Goal: Check status

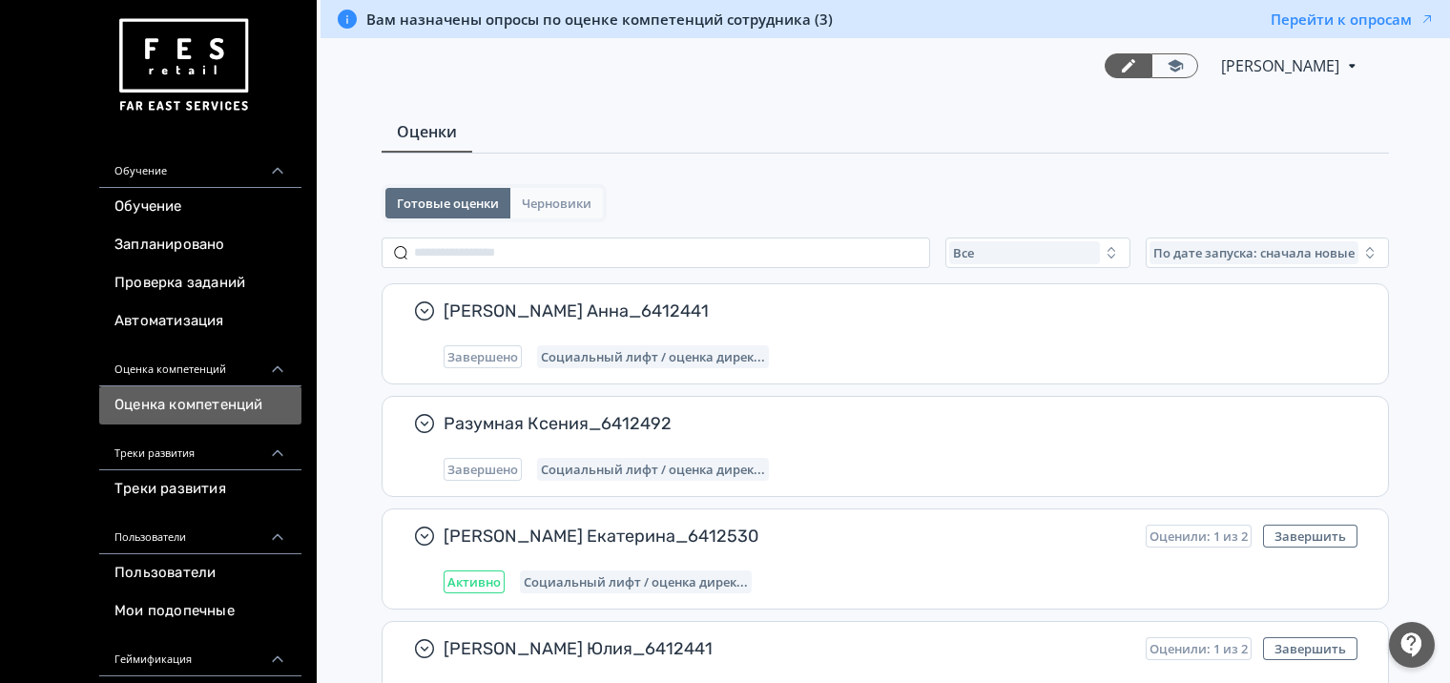
click at [550, 196] on span "Черновики" at bounding box center [557, 203] width 70 height 15
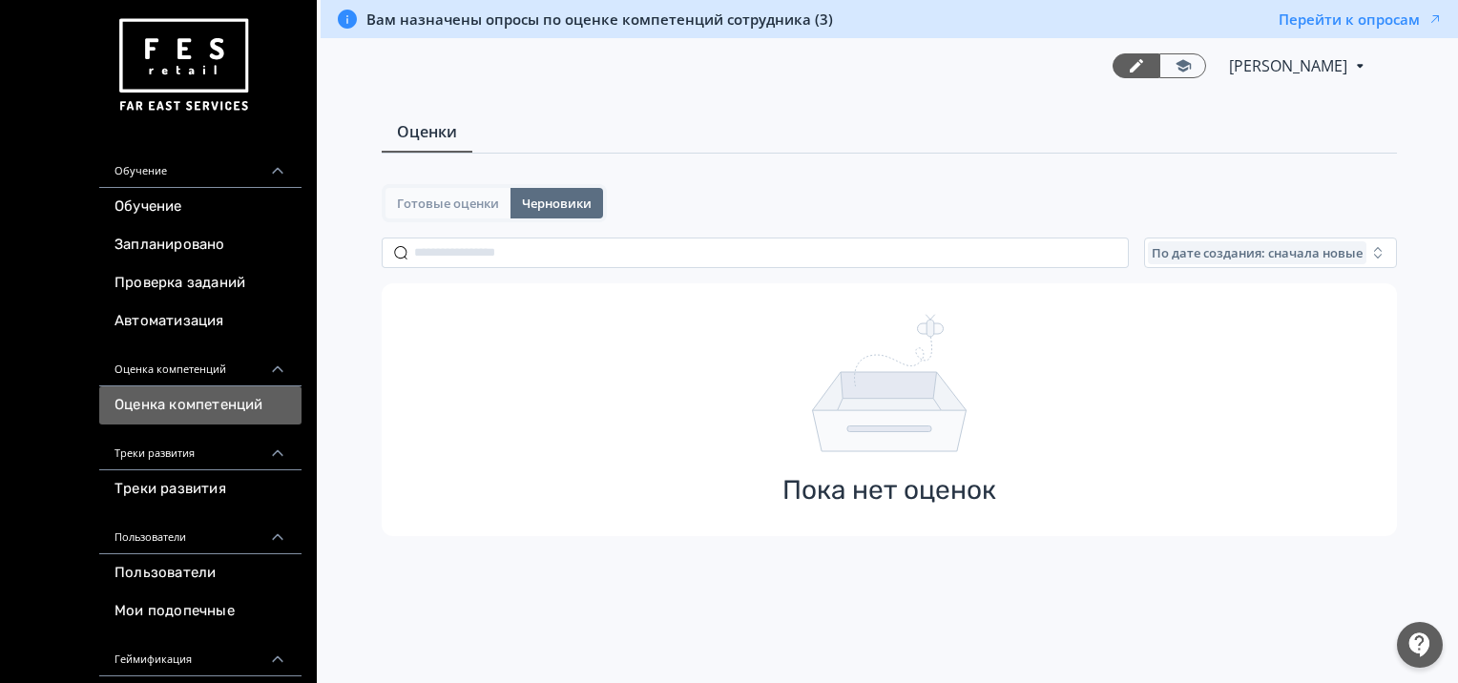
click at [455, 197] on span "Готовые оценки" at bounding box center [448, 203] width 102 height 15
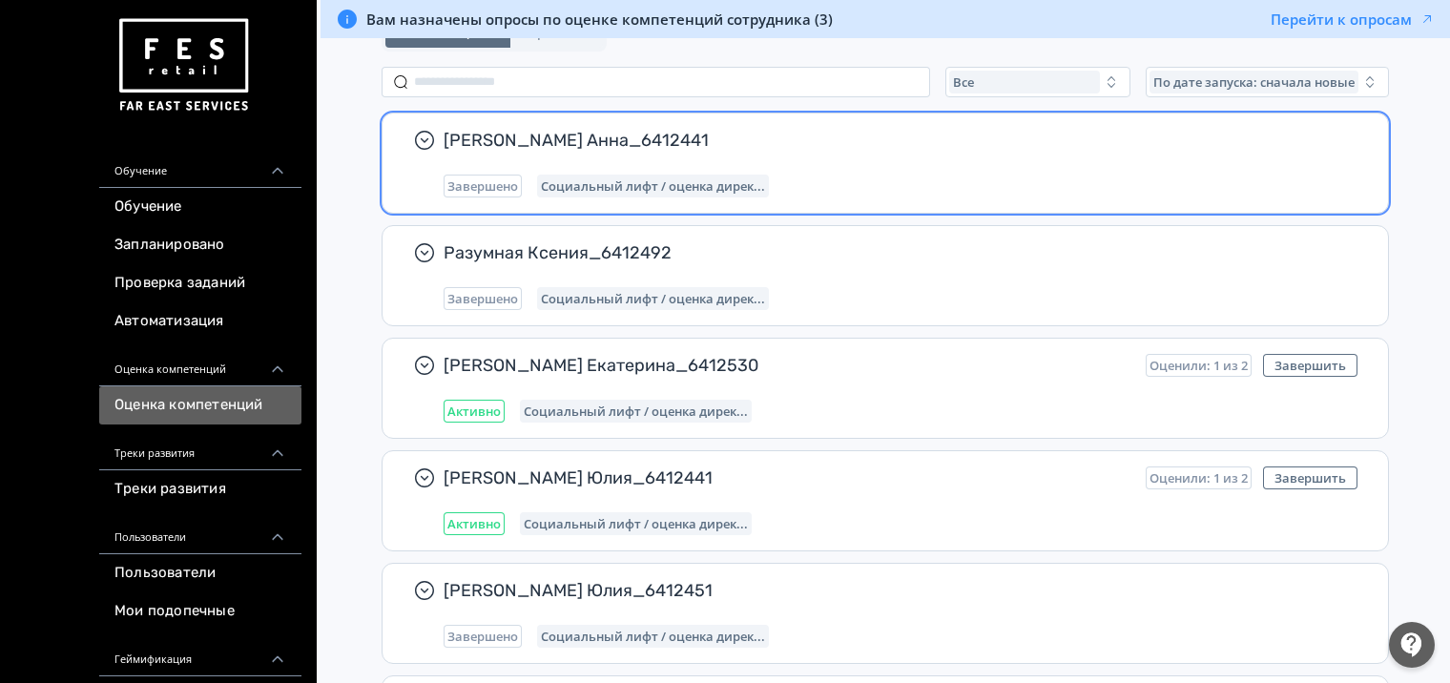
scroll to position [178, 0]
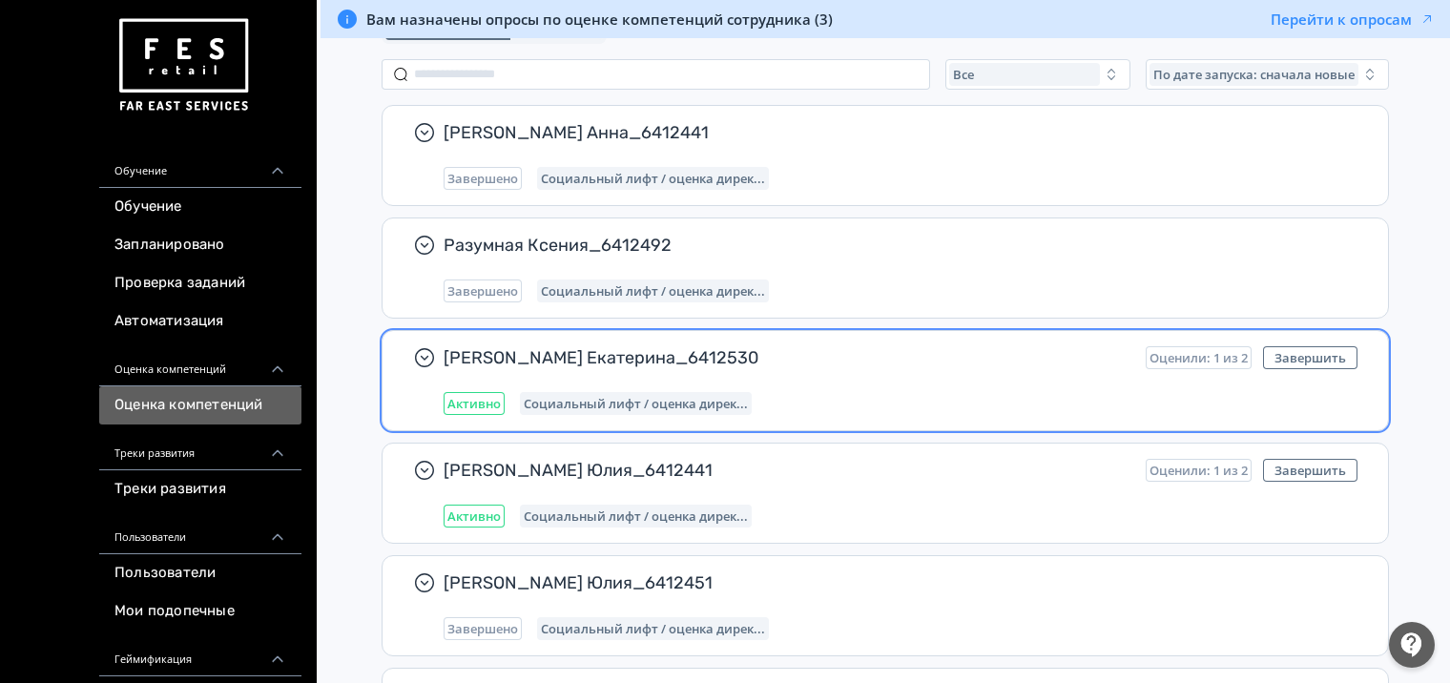
click at [474, 402] on span "Активно" at bounding box center [473, 403] width 53 height 15
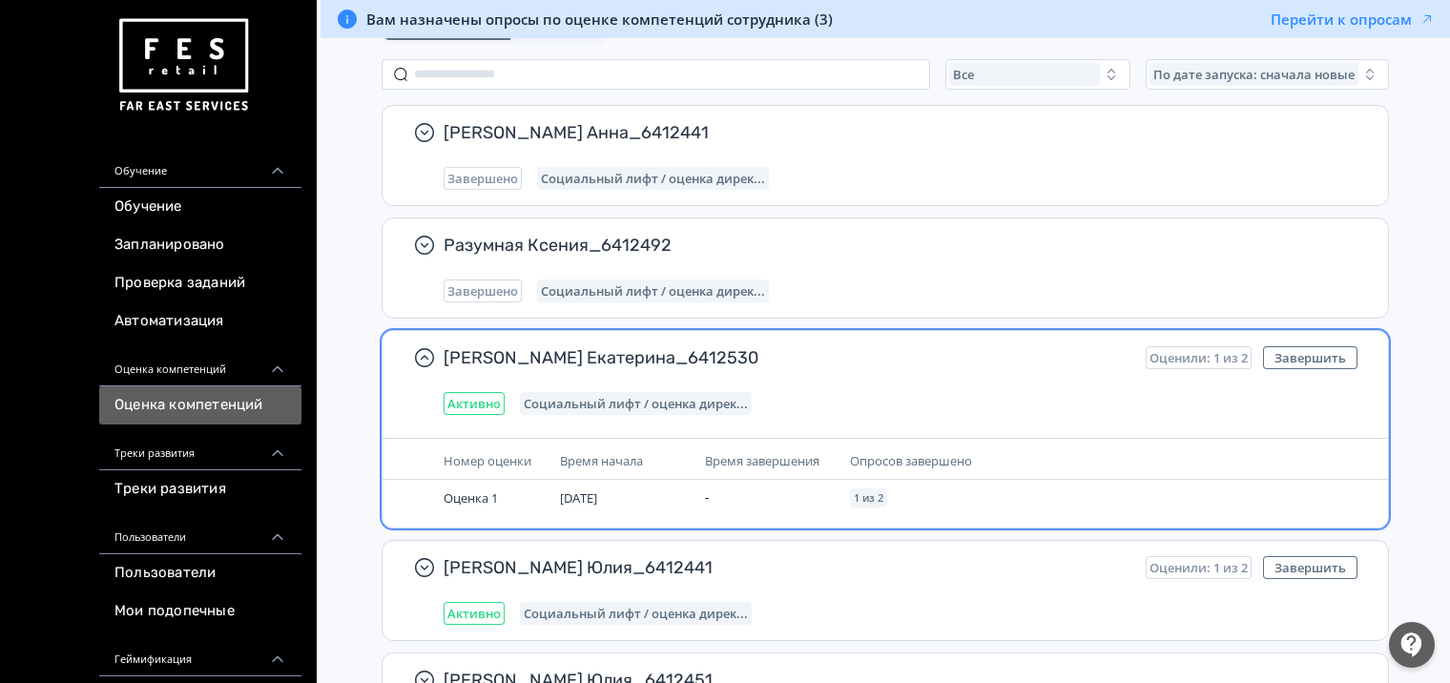
click at [473, 402] on span "Активно" at bounding box center [473, 403] width 53 height 15
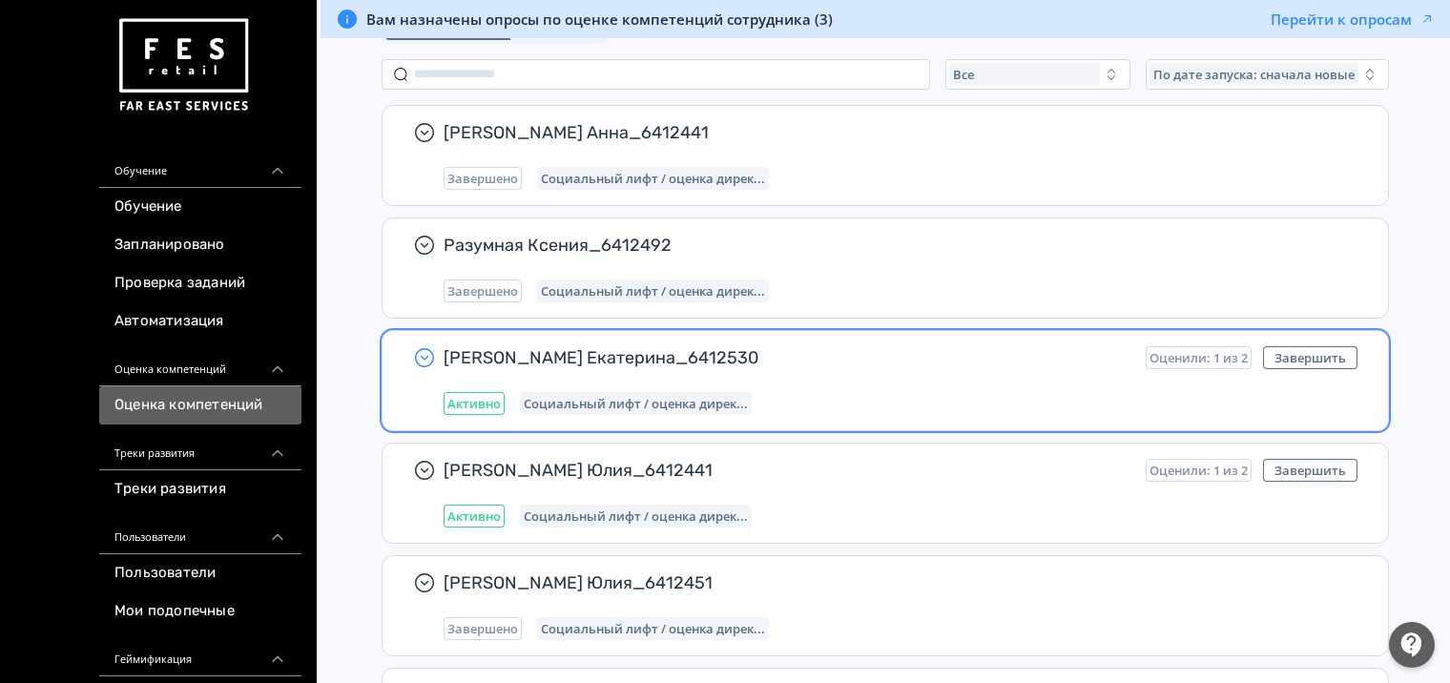
click at [424, 356] on icon "button" at bounding box center [425, 358] width 8 height 5
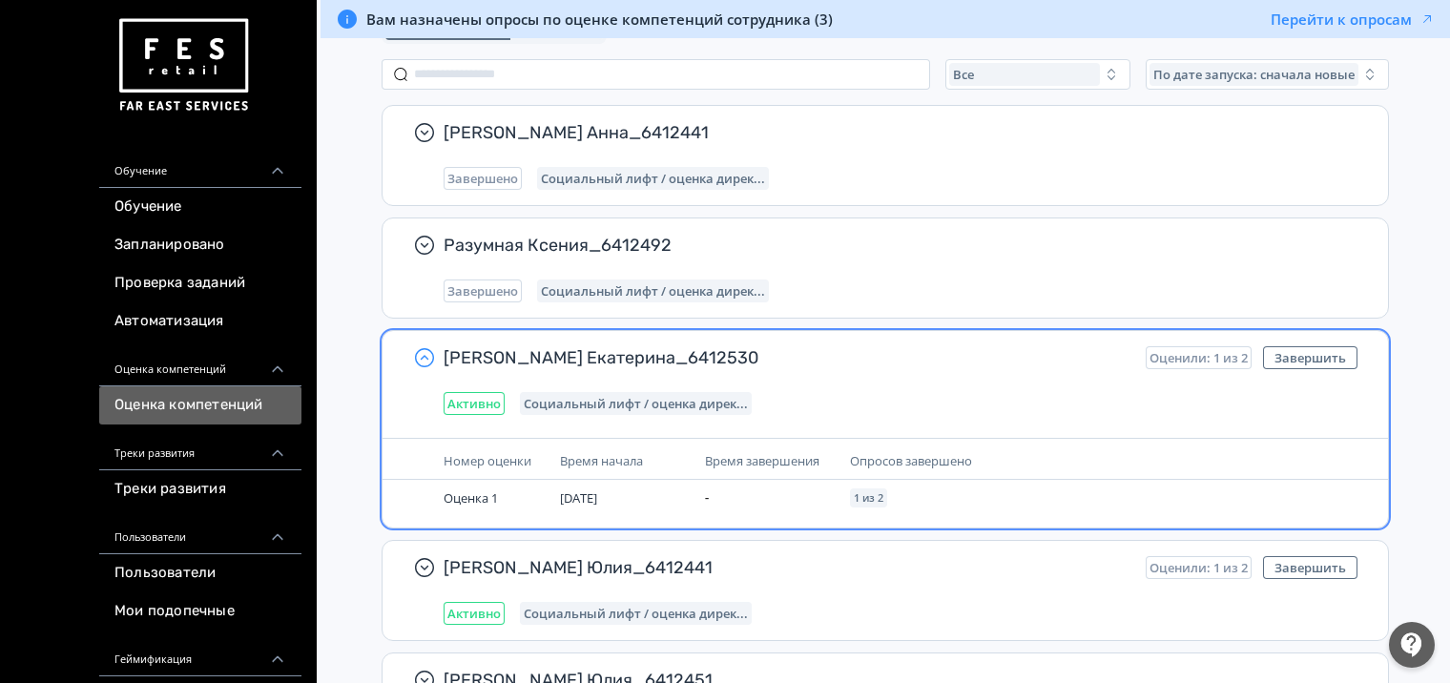
click at [524, 349] on span "[PERSON_NAME] Екатерина_6412530" at bounding box center [787, 357] width 687 height 23
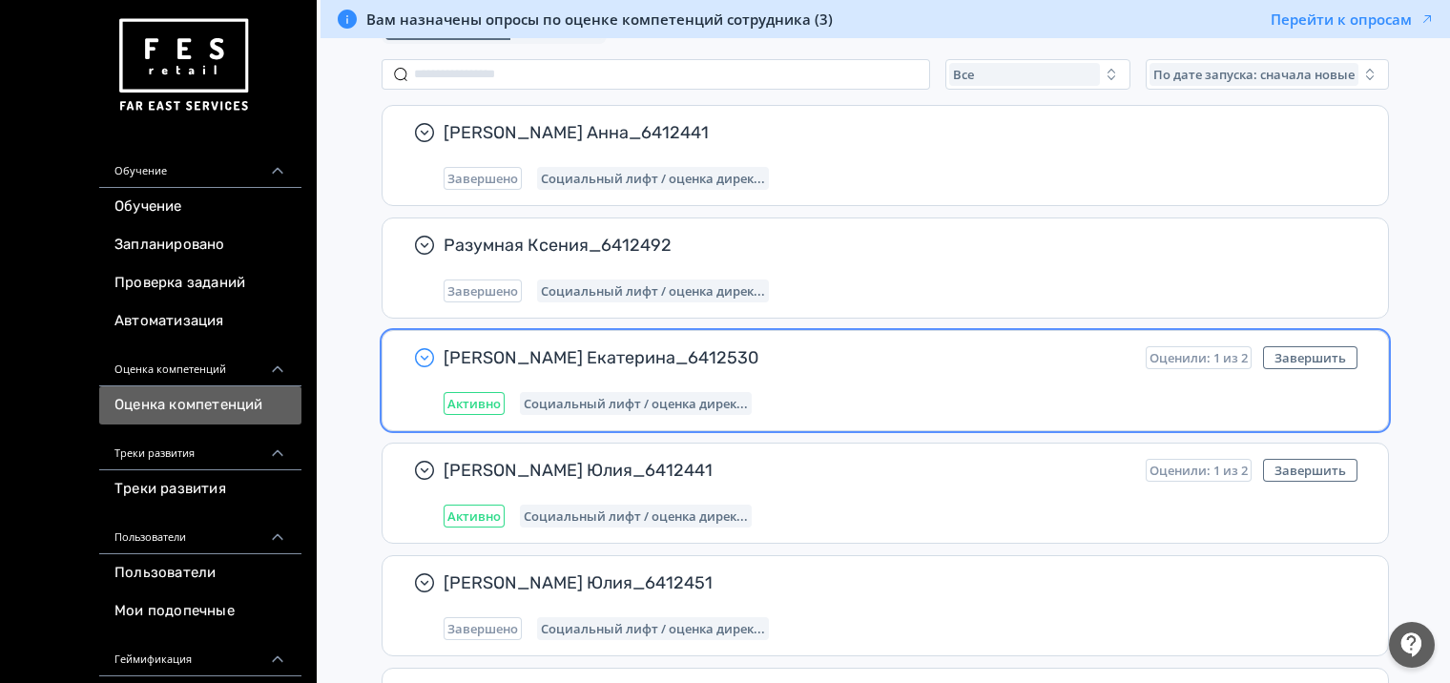
drag, startPoint x: 524, startPoint y: 349, endPoint x: 1216, endPoint y: 359, distance: 691.8
click at [1216, 359] on span "Оценили: 1 из 2" at bounding box center [1199, 357] width 98 height 15
click at [1206, 359] on span "Оценили: 1 из 2" at bounding box center [1199, 357] width 98 height 15
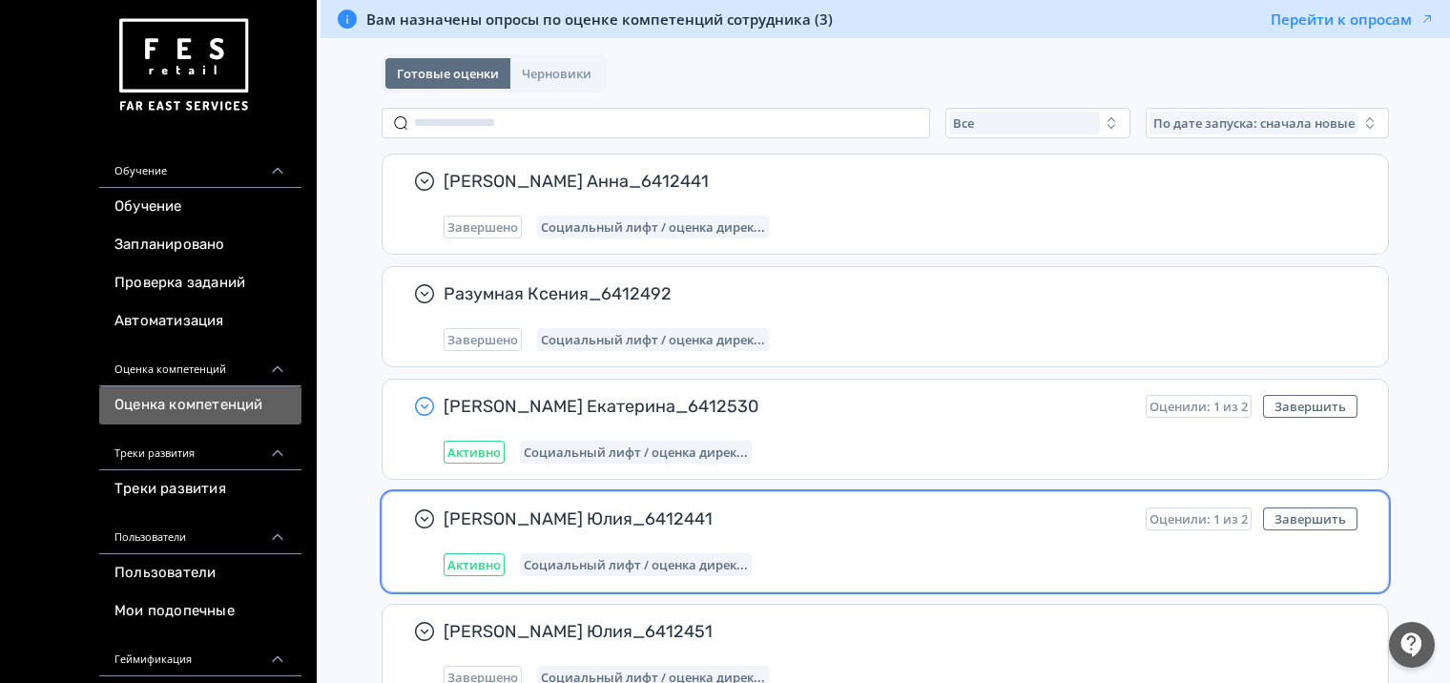
scroll to position [0, 0]
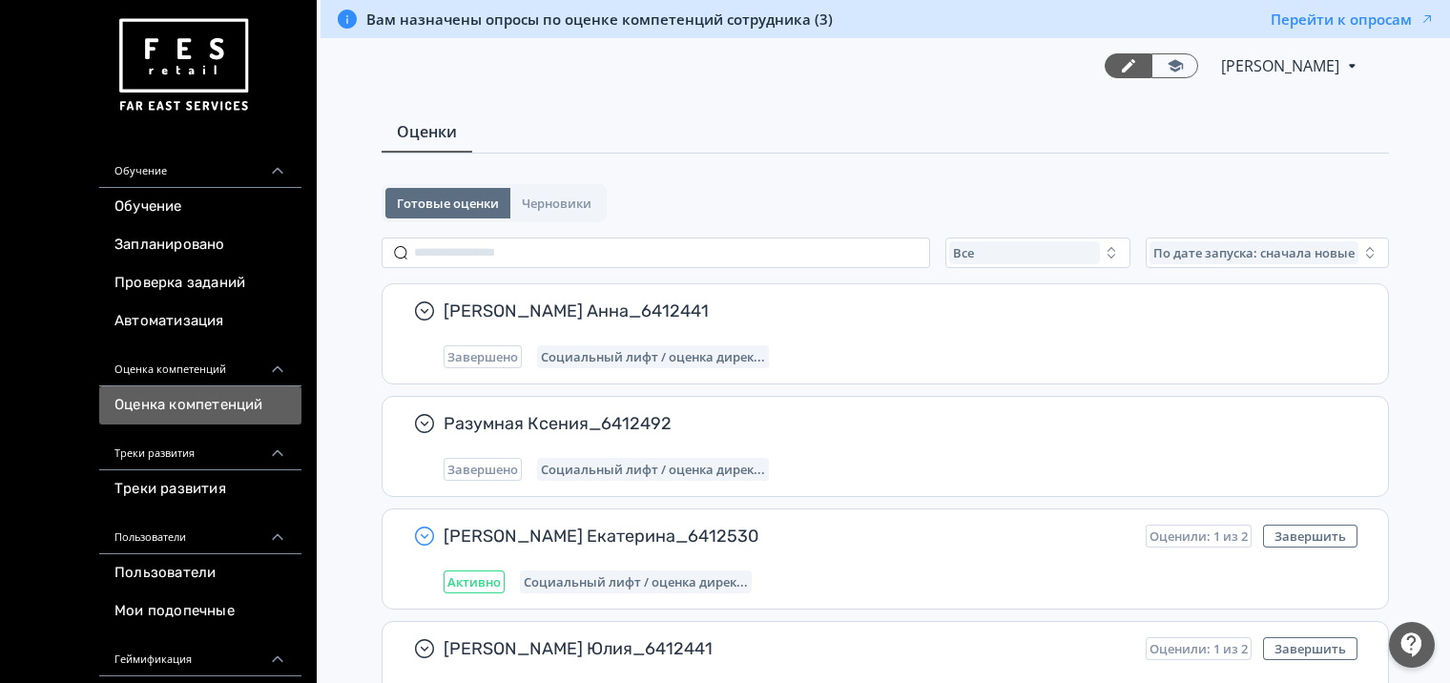
click at [194, 82] on img at bounding box center [182, 65] width 137 height 108
